Goal: Find contact information: Find contact information

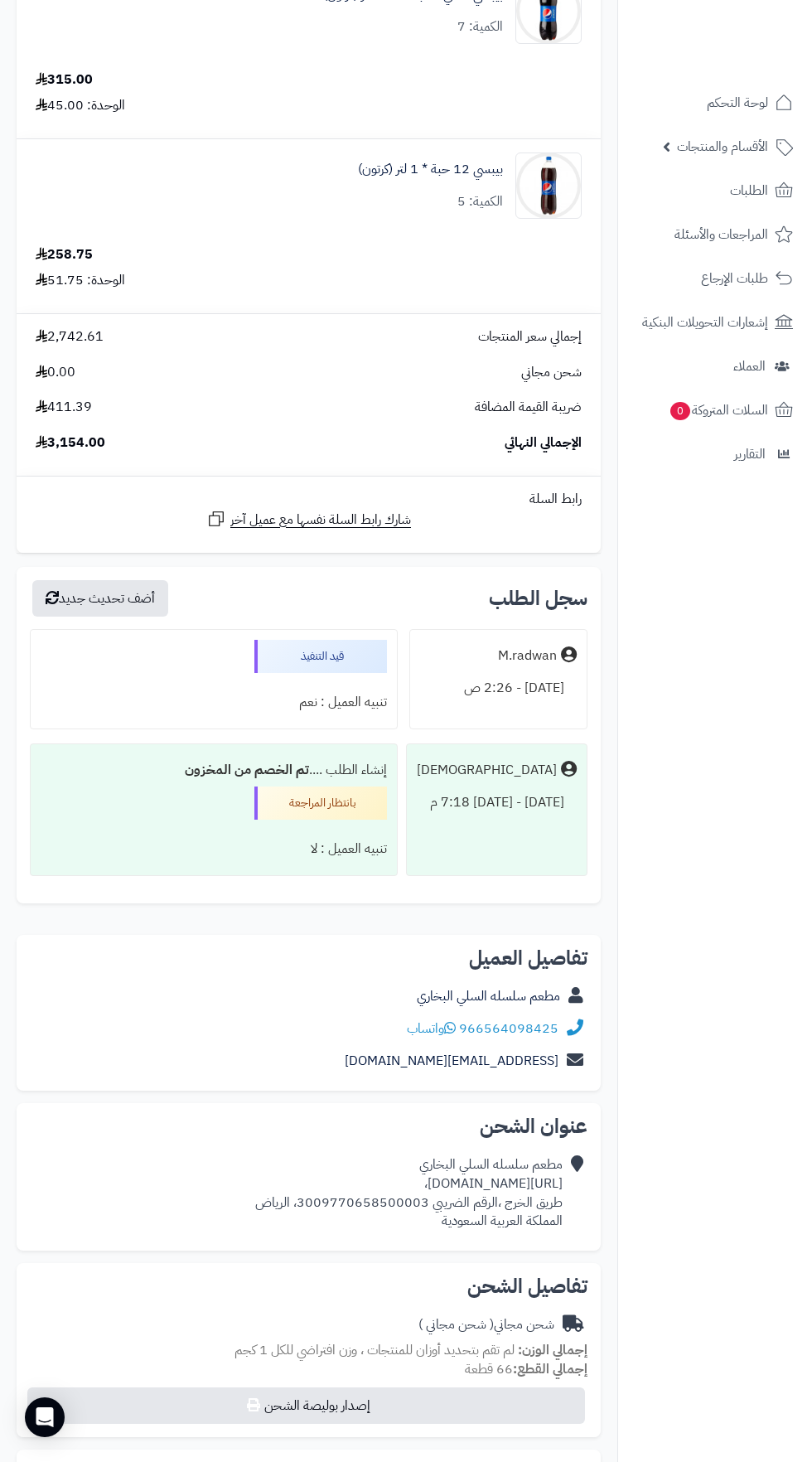
scroll to position [1792, 0]
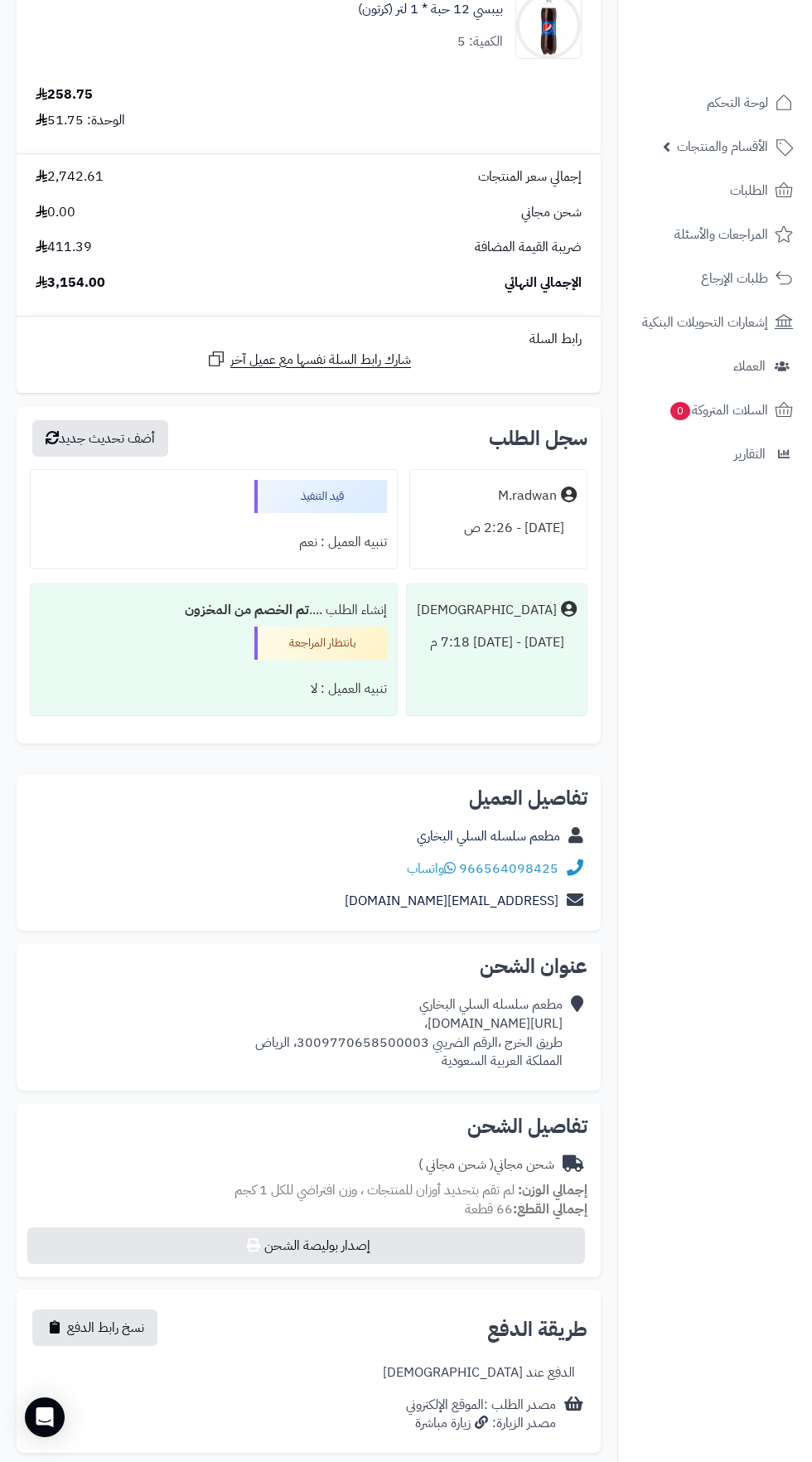
click at [561, 1145] on div "تفاصيل الشحن [PERSON_NAME] ( شحن مجاني ) إجمالي الوزن: لم تقم بتحديد أوزان للمن…" at bounding box center [308, 1191] width 584 height 174
copy div "[URL][DOMAIN_NAME]،"
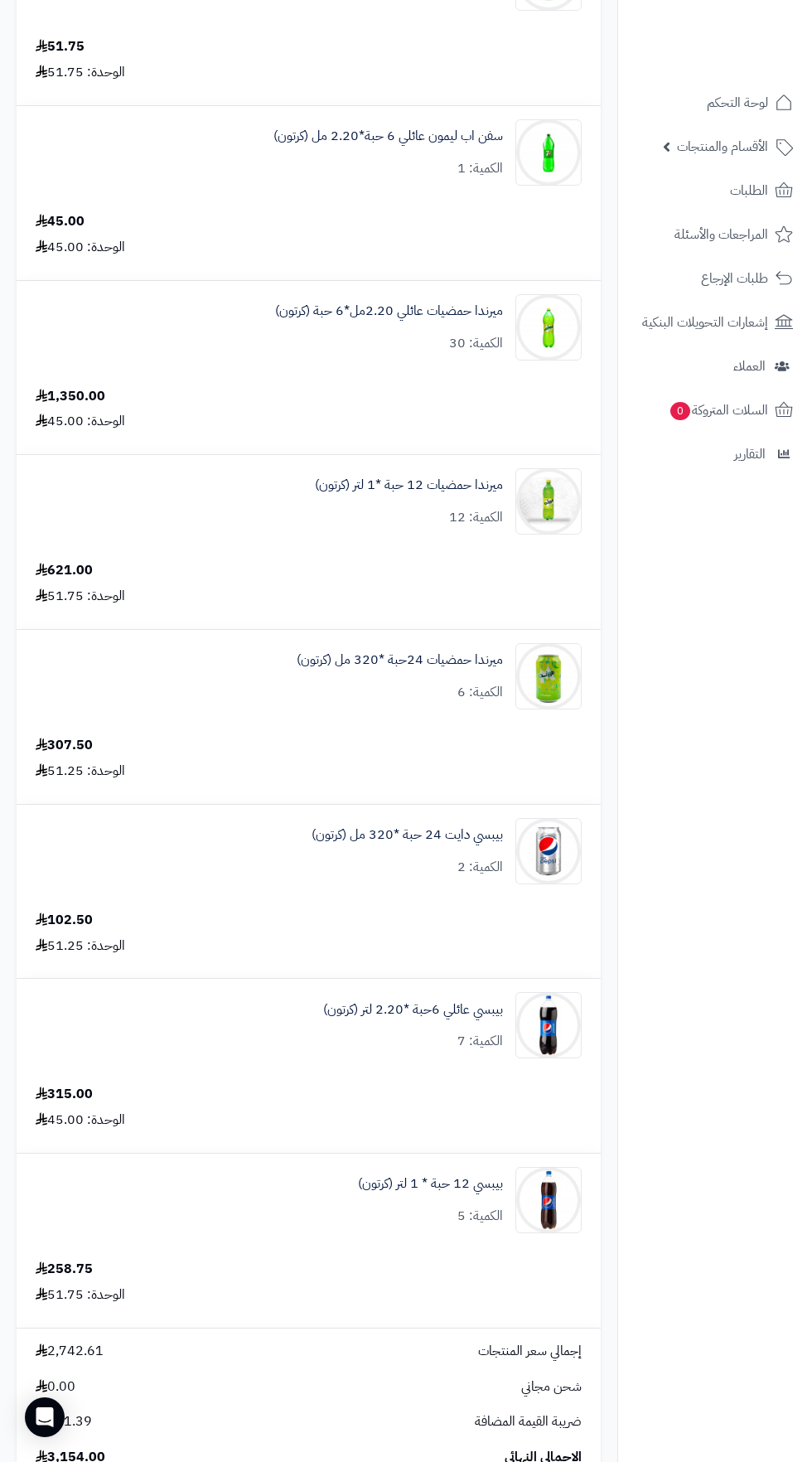
scroll to position [634, 0]
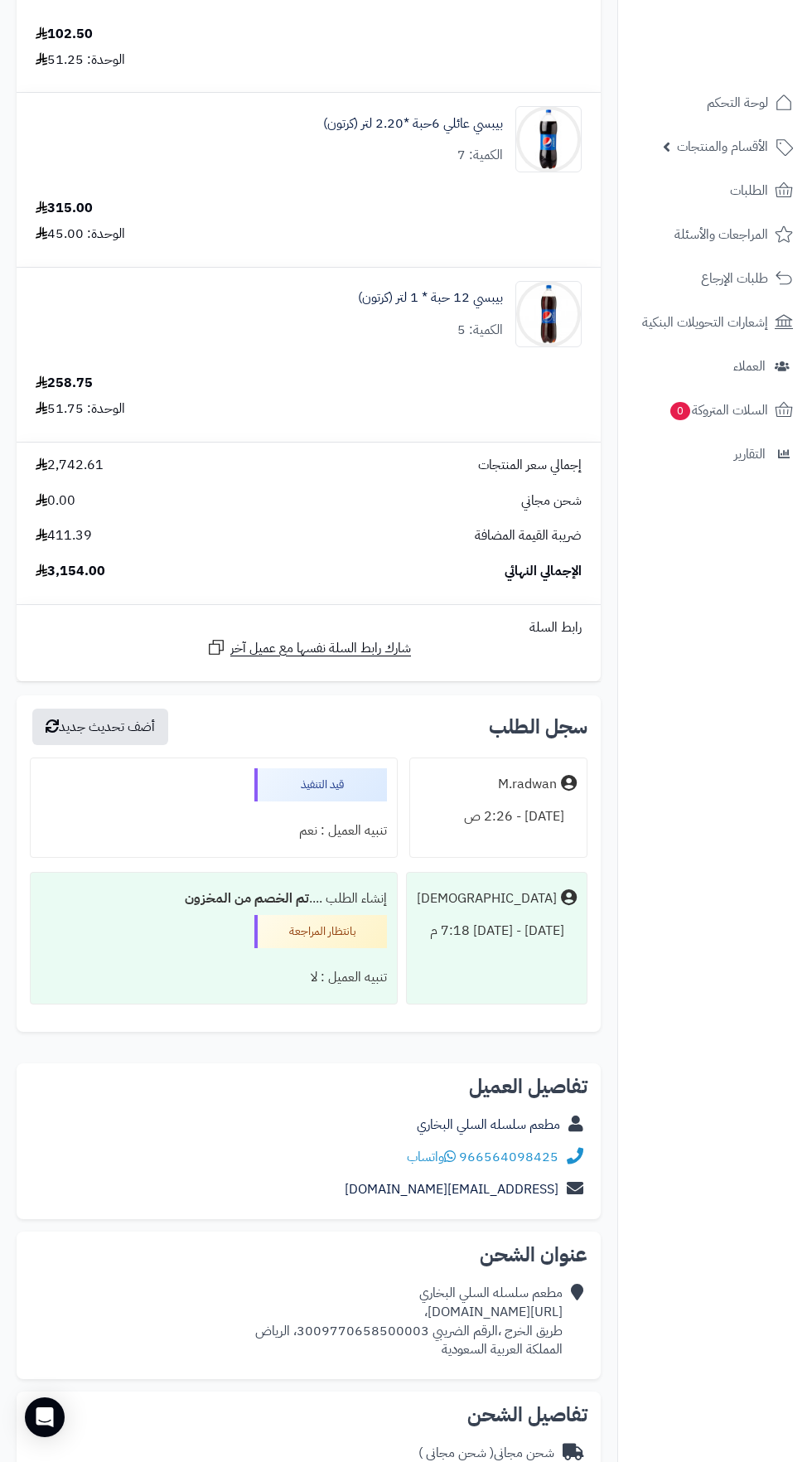
scroll to position [1657, 0]
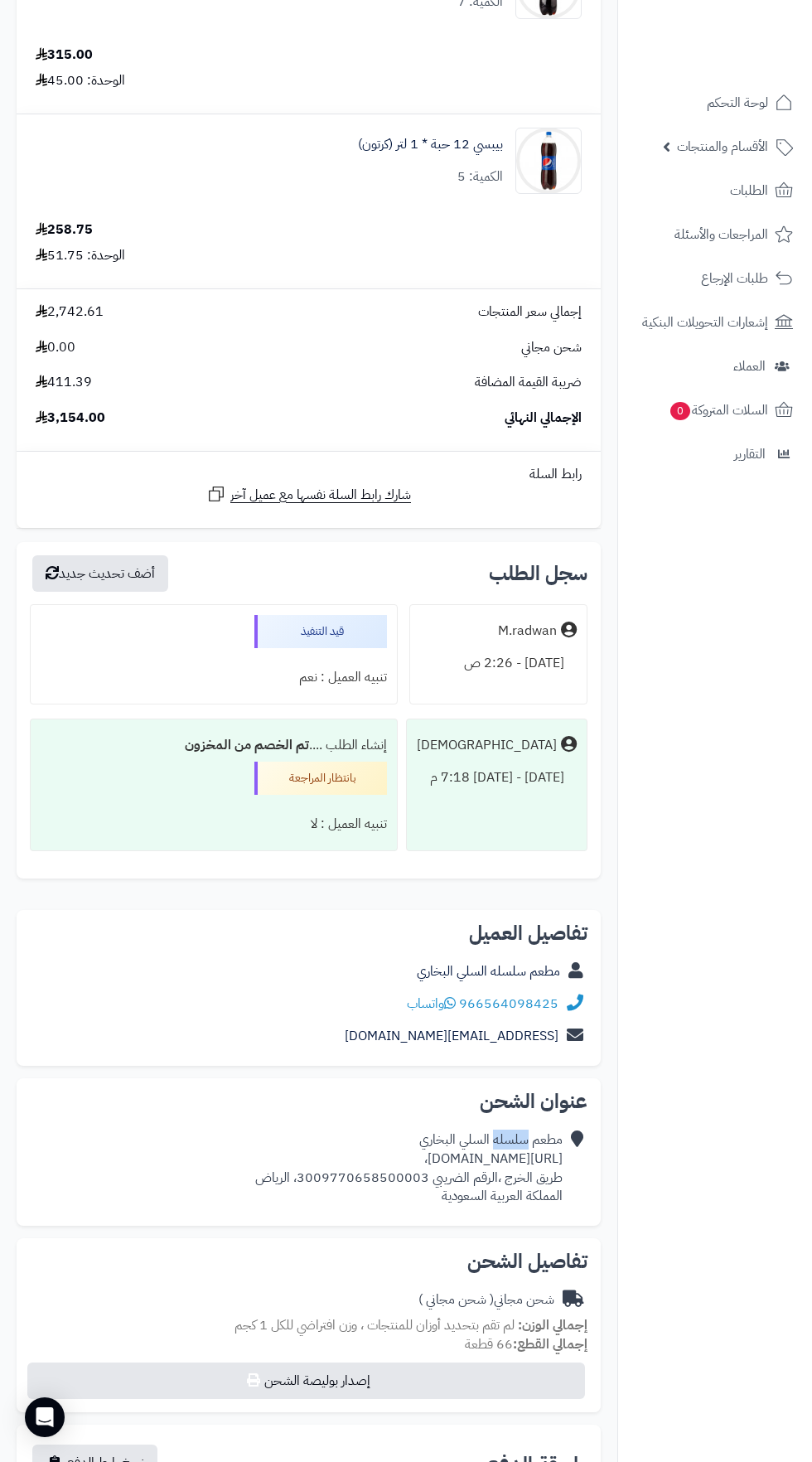
click at [704, 1273] on nav "لوحة التحكم الأقسام والمنتجات المنتجات الأقسام الماركات مواصفات المنتجات مواصفا…" at bounding box center [715, 751] width 195 height 1462
copy div "[URL][DOMAIN_NAME]،"
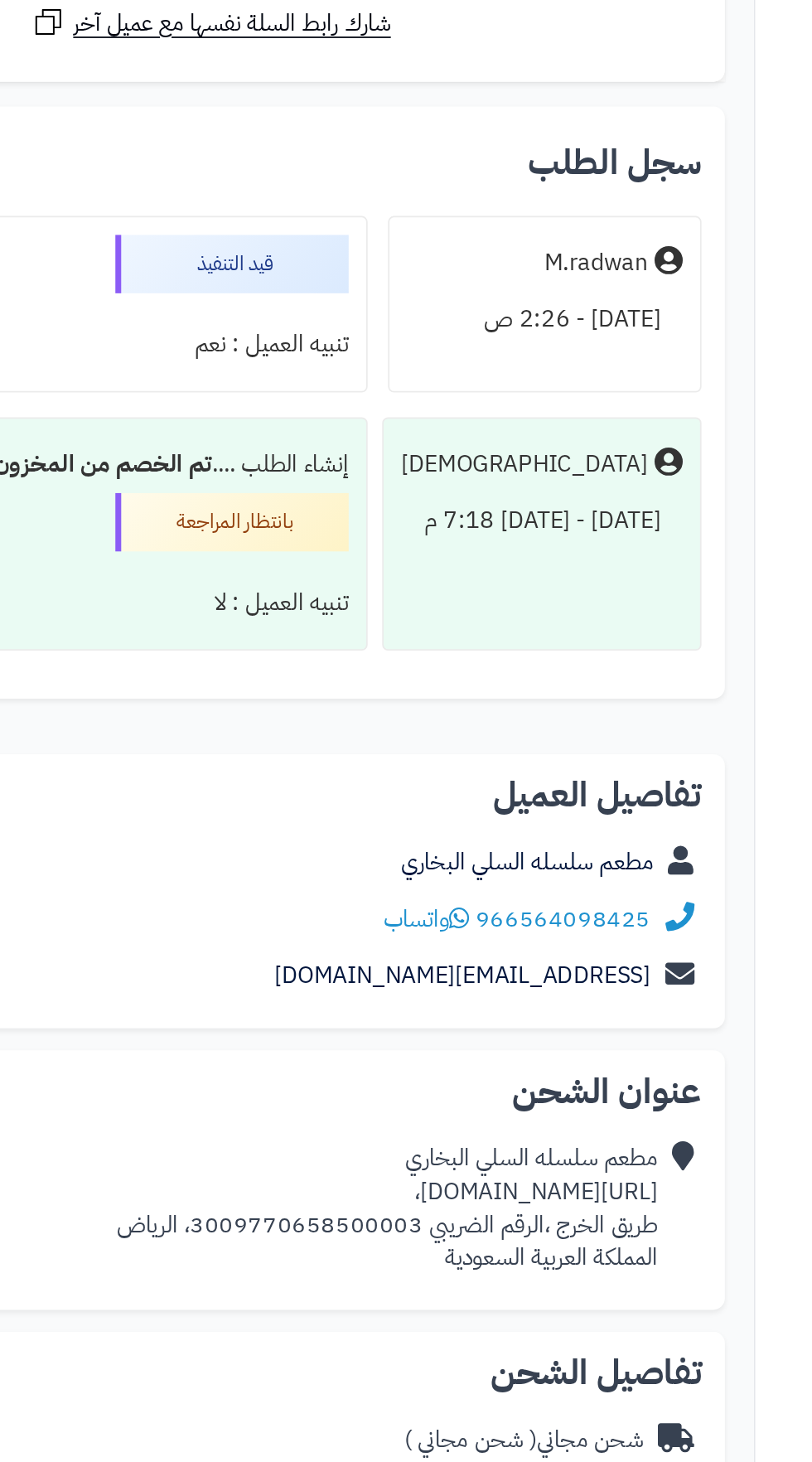
scroll to position [1693, 0]
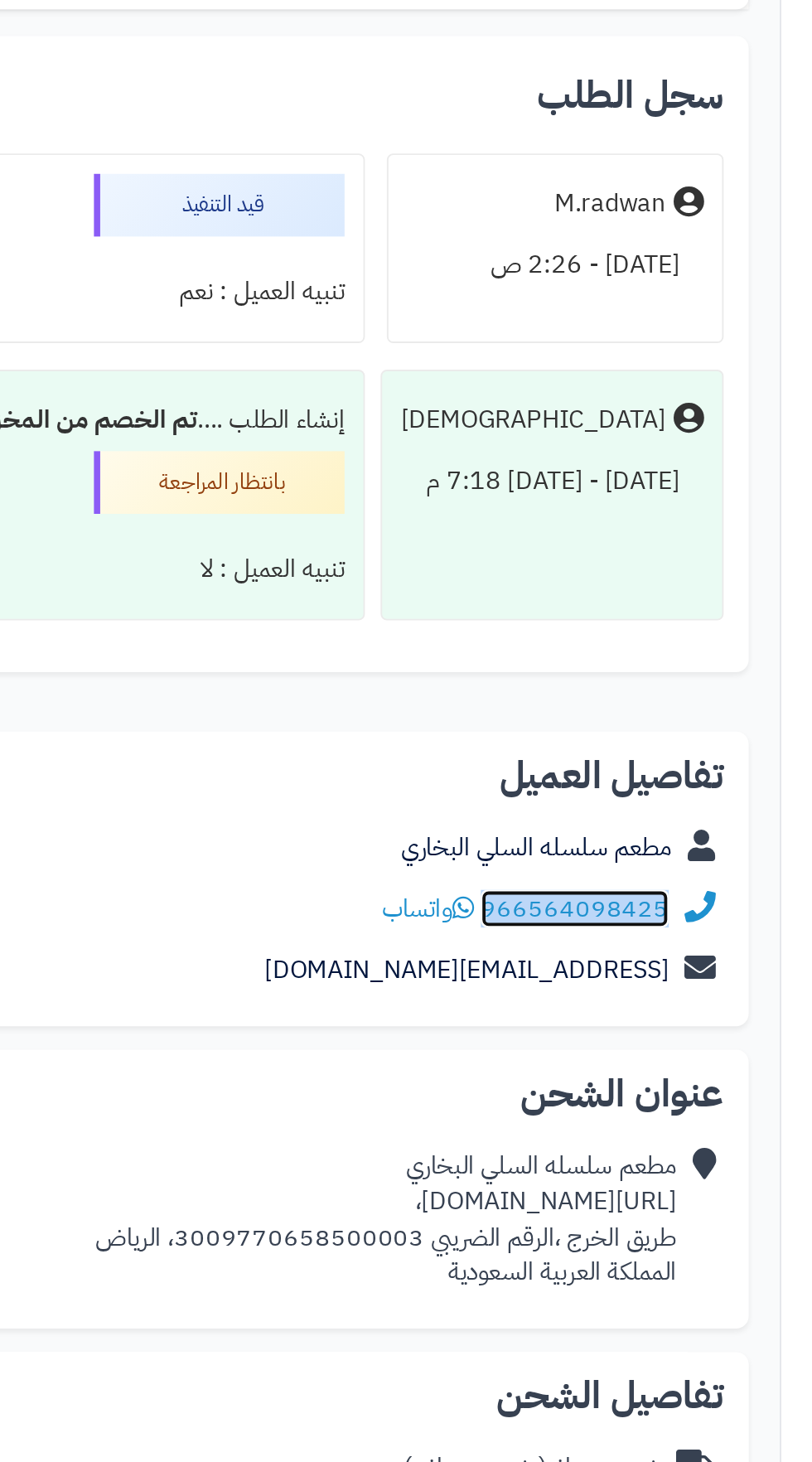
copy link "966564098425"
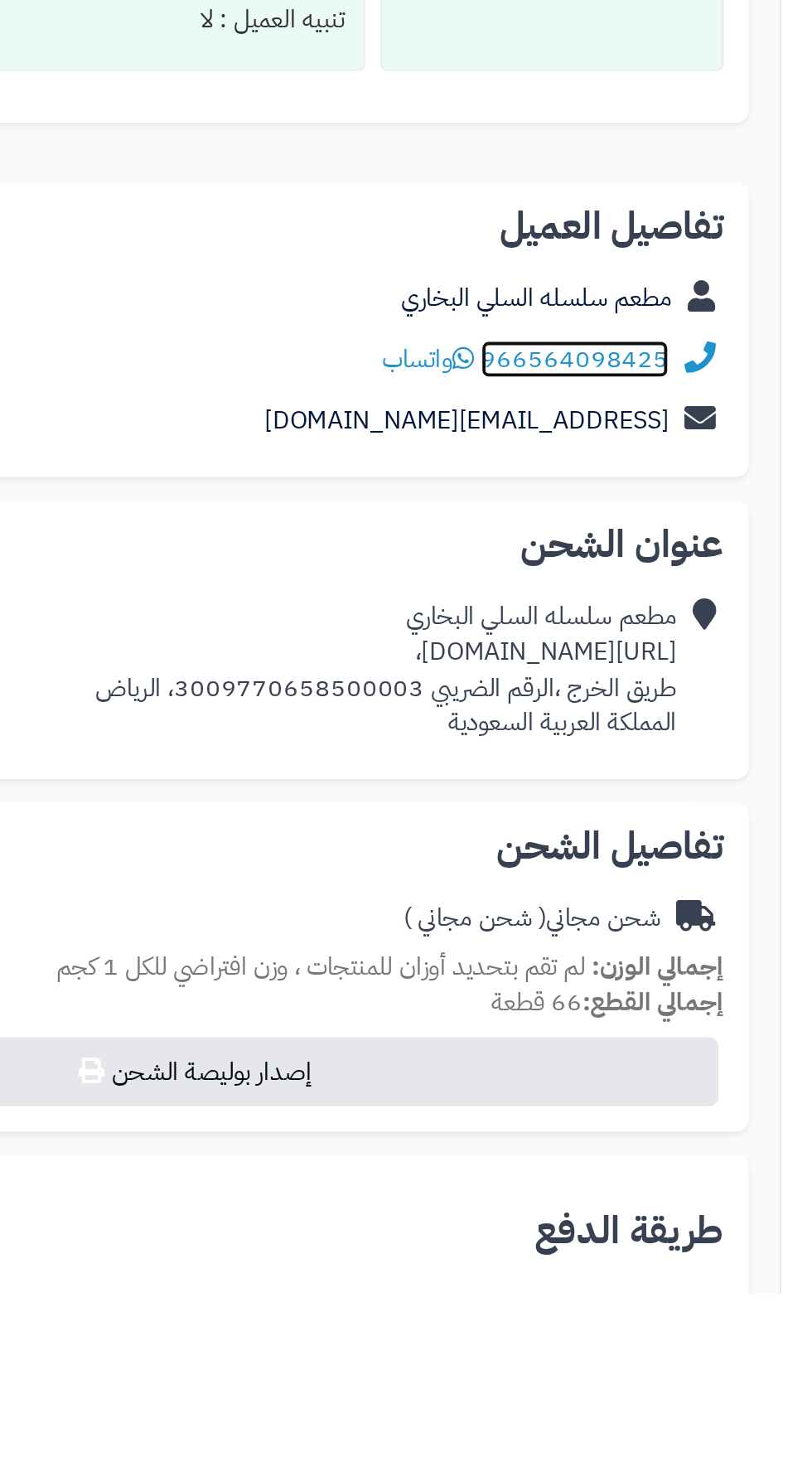
scroll to position [1882, 0]
